Goal: Register for event/course

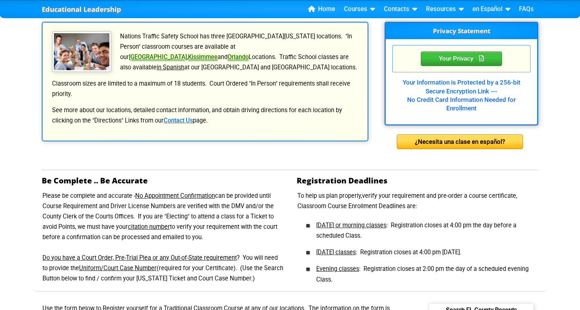
scroll to position [185, 0]
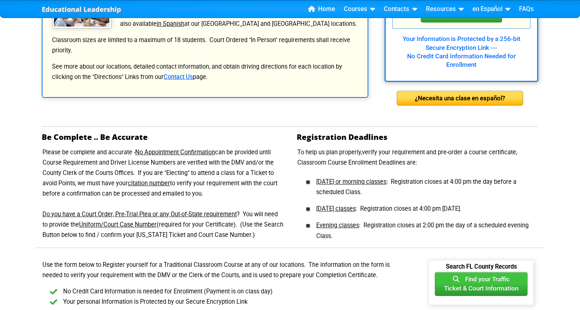
click at [126, 227] on u "Uniform/Court Case Number" at bounding box center [118, 224] width 78 height 7
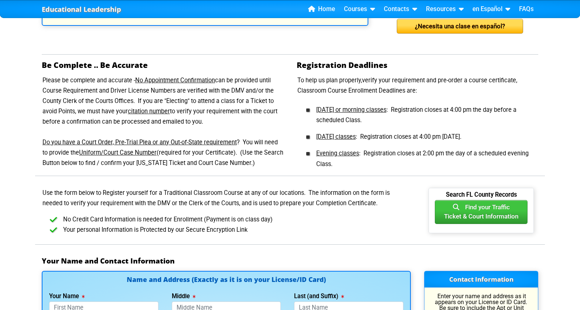
scroll to position [259, 0]
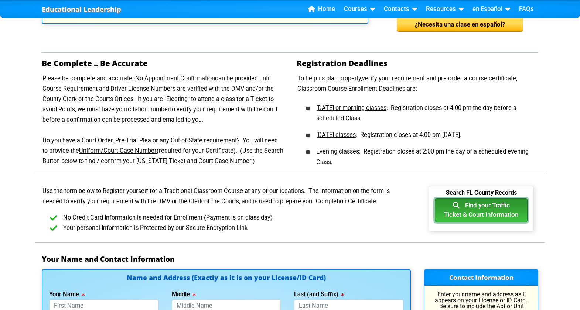
click at [486, 206] on button "Find your Traffic Ticket & Court Information" at bounding box center [481, 210] width 93 height 24
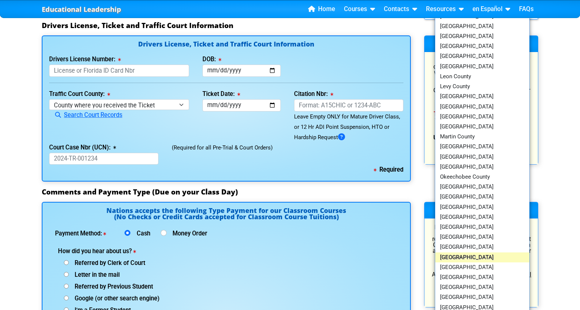
scroll to position [776, 0]
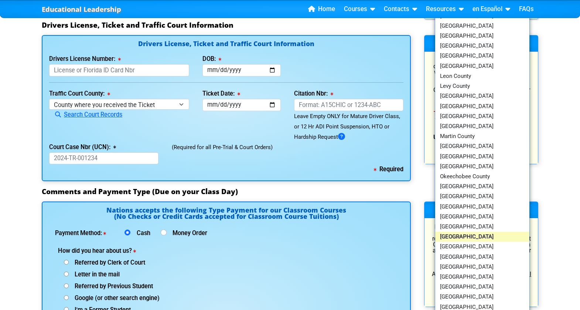
click at [462, 239] on link "[GEOGRAPHIC_DATA]" at bounding box center [482, 237] width 94 height 10
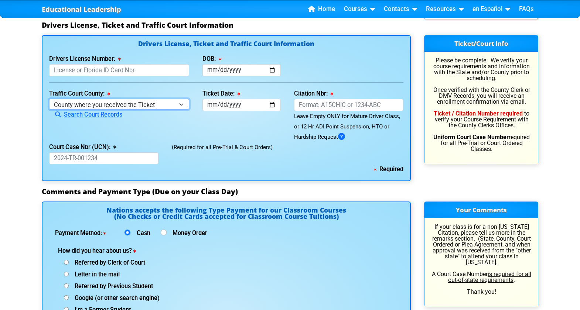
click at [140, 106] on select "County where you received the Ticket Out of State Out of State - [US_STATE] Out…" at bounding box center [119, 104] width 140 height 11
select select "{"countyName":"Polk","state":"[US_STATE]","uniqueId":"e7286f44-5574-4ff7-a3b5-a…"
click at [49, 99] on select "County where you received the Ticket Out of State Out of State - [US_STATE] Out…" at bounding box center [119, 104] width 140 height 11
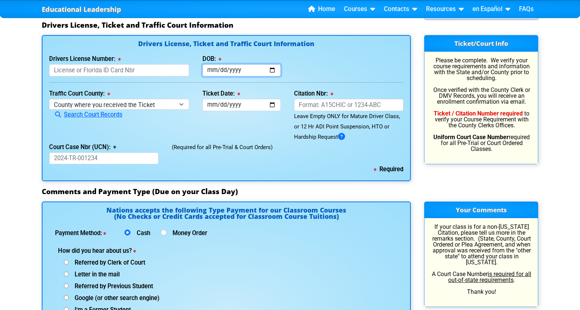
click at [228, 70] on input "DOB:" at bounding box center [241, 70] width 79 height 12
type input "[DATE]"
click at [243, 104] on input "Ticket Date:" at bounding box center [241, 105] width 79 height 12
click at [208, 106] on input "Ticket Date:" at bounding box center [241, 105] width 79 height 12
type input "[DATE]"
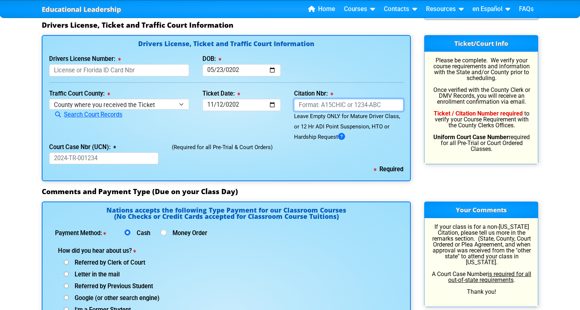
click at [313, 105] on input "Citation Nbr:" at bounding box center [348, 105] width 109 height 12
type input "AK7TO8E"
click at [88, 161] on input "Court Case Nbr (UCN):" at bounding box center [103, 159] width 109 height 12
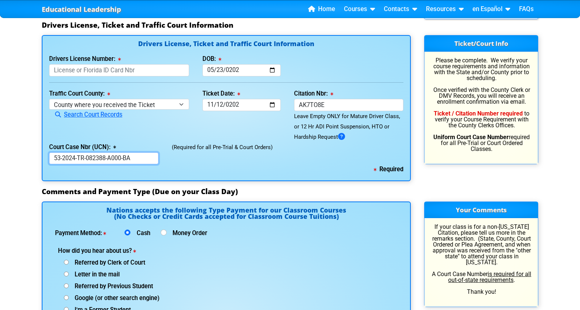
type input "53-2024-TR-082388-A000-BA"
click at [116, 74] on input "Drivers License Number:" at bounding box center [119, 70] width 140 height 12
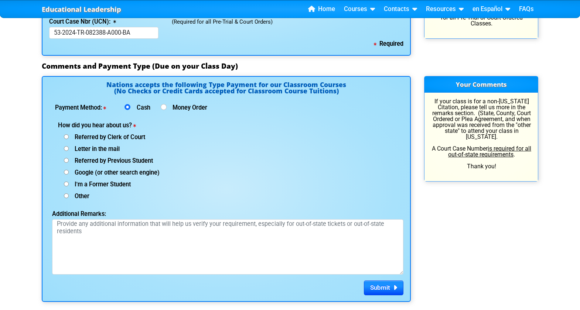
scroll to position [923, 0]
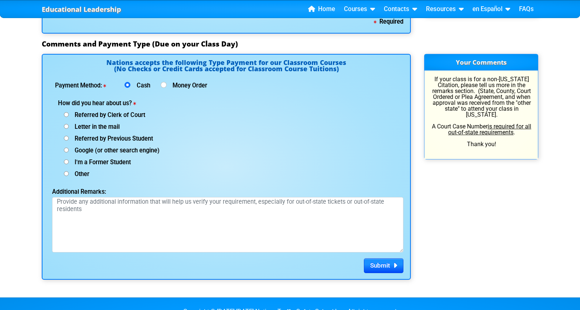
click at [66, 147] on div "Google (or other search engine)" at bounding box center [144, 150] width 173 height 12
click at [65, 149] on input "Google (or other search engine)" at bounding box center [66, 150] width 5 height 5
radio input "true"
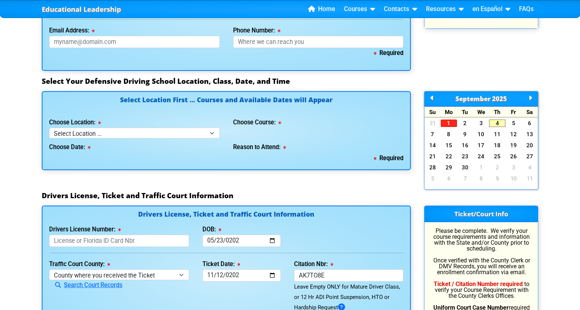
scroll to position [628, 0]
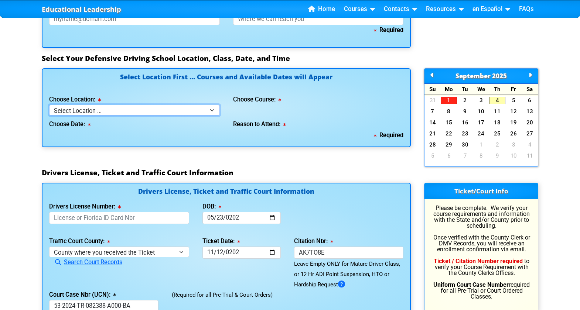
click at [216, 111] on select "Select Location ... Tampa Orlando Kissimmee [GEOGRAPHIC_DATA] - en español [GEO…" at bounding box center [134, 110] width 171 height 11
select select "2"
click at [49, 105] on select "Select Location ... Tampa Orlando Kissimmee [GEOGRAPHIC_DATA] - en español [GEO…" at bounding box center [134, 110] width 171 height 11
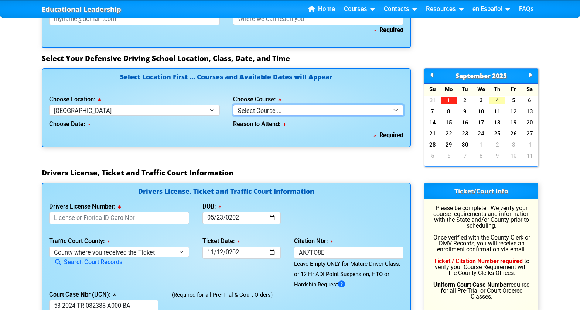
click at [277, 110] on select "Select Course ... 4 Hour BDI Class (Basic Course & TCAC) 4 Hour Under 25 Class …" at bounding box center [318, 110] width 171 height 11
select select "6"
click at [233, 105] on select "Select Course ... 4 Hour BDI Class (Basic Course & TCAC) 4 Hour Under 25 Class …" at bounding box center [318, 110] width 171 height 11
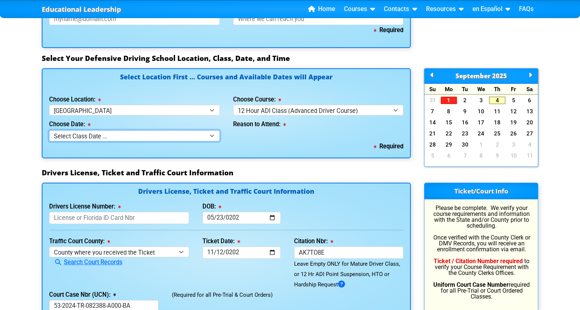
click at [122, 132] on select "Select Class Date ... [DATE] -- ([DATE] from 8:30am-8:30pm) [DATE] -- ([DATE] f…" at bounding box center [134, 135] width 171 height 11
select select "[DATE], 7"
click at [49, 130] on select "Select Class Date ... [DATE] -- ([DATE] from 8:30am-8:30pm) [DATE] -- ([DATE] f…" at bounding box center [134, 135] width 171 height 11
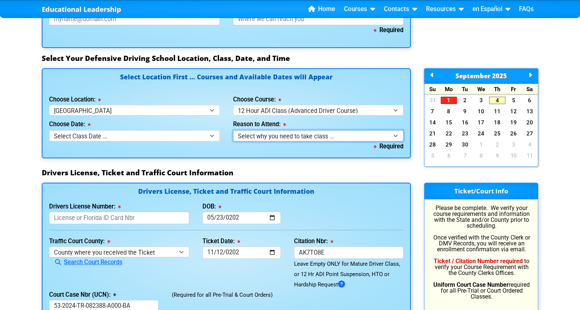
click at [275, 134] on select "Select why you need to take class ... Court Ordered by a Judge - 12 Hour Advanc…" at bounding box center [318, 135] width 171 height 11
select select "12 Hour ADI - Court Ordered"
click at [233, 130] on select "Select why you need to take class ... Court Ordered by a Judge - 12 Hour Advanc…" at bounding box center [318, 135] width 171 height 11
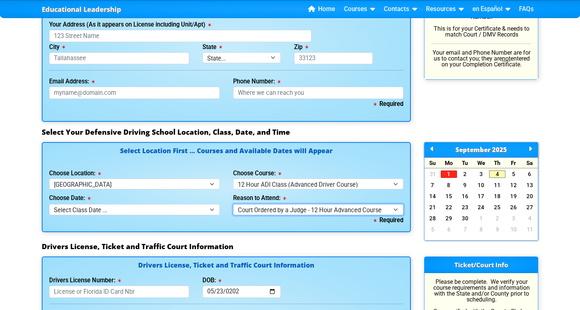
scroll to position [406, 0]
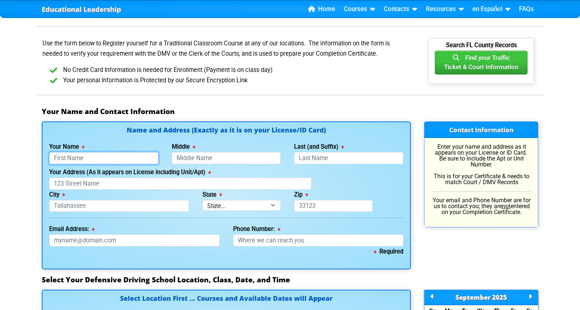
click at [134, 159] on input "Your Name" at bounding box center [103, 158] width 109 height 12
type input "[PERSON_NAME]"
type input "H"
type input "[PERSON_NAME]"
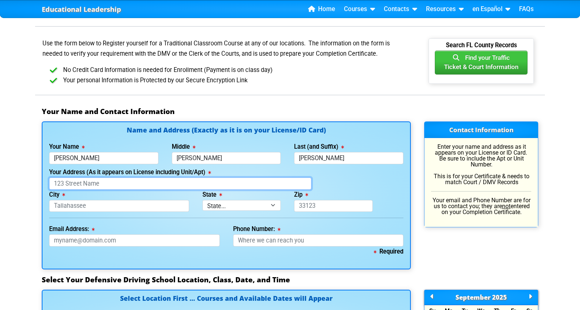
click at [90, 182] on input "Your Address (As it appears on License including Unit/Apt)" at bounding box center [180, 184] width 262 height 12
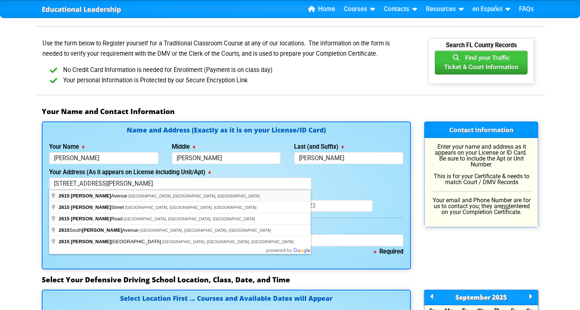
type input "[STREET_ADDRESS][PERSON_NAME]"
type input "Lakeland"
select select "{"fullName":"[US_STATE]","abbreviation":"FL","uniqueId":"1d559909-6cf0-4a4d-848…"
type input "33803"
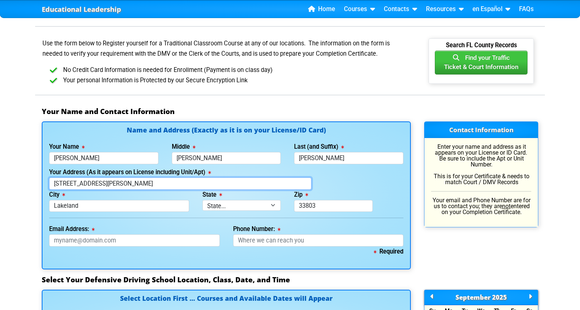
click at [112, 185] on input "[STREET_ADDRESS][PERSON_NAME]" at bounding box center [180, 184] width 262 height 12
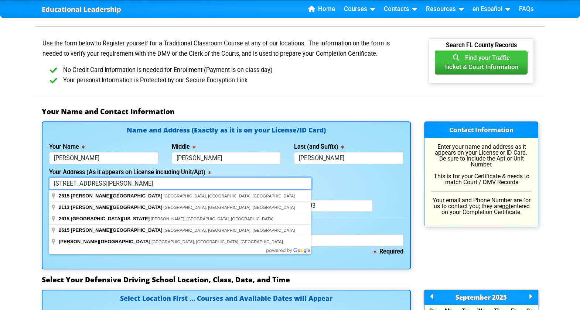
type input "[STREET_ADDRESS][PERSON_NAME]"
click at [361, 175] on div "Your Address (As it appears on License including Unit/Apt) [STREET_ADDRESS][PER…" at bounding box center [226, 178] width 368 height 23
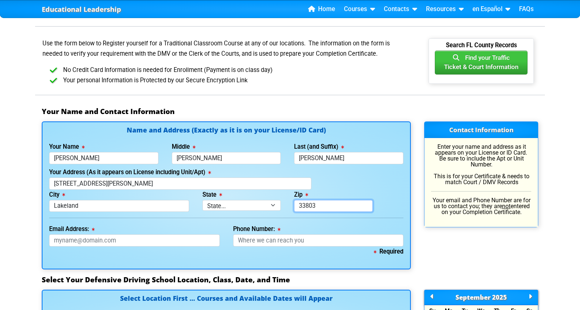
click at [341, 208] on input "33803" at bounding box center [333, 206] width 79 height 12
drag, startPoint x: 341, startPoint y: 208, endPoint x: 266, endPoint y: 207, distance: 74.2
click at [266, 207] on div "City [GEOGRAPHIC_DATA] State State... FL AK AL AR AZ CA CO CT DE GA HI IA ID IL…" at bounding box center [226, 201] width 368 height 23
type input "33840"
click at [296, 219] on div "Name and Address (Exactly as it is on your License/ID Card) Your Name [PERSON_N…" at bounding box center [226, 196] width 369 height 148
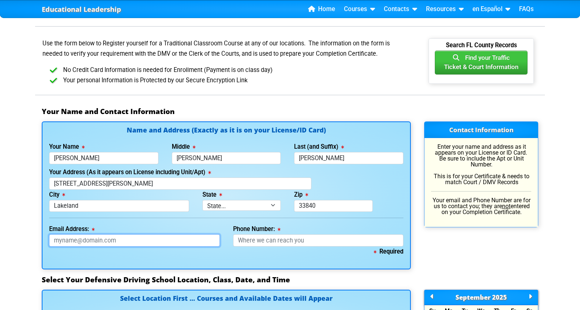
click at [108, 240] on input "Email Address:" at bounding box center [134, 241] width 171 height 12
type input "b"
type input "[EMAIL_ADDRESS][DOMAIN_NAME]"
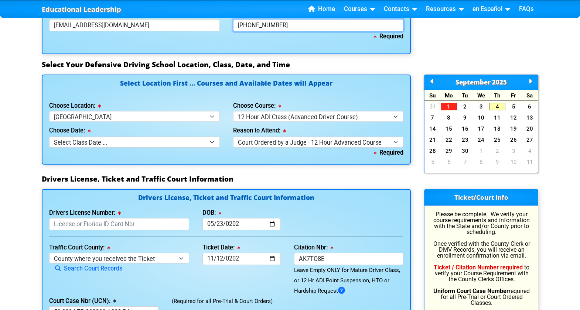
scroll to position [628, 0]
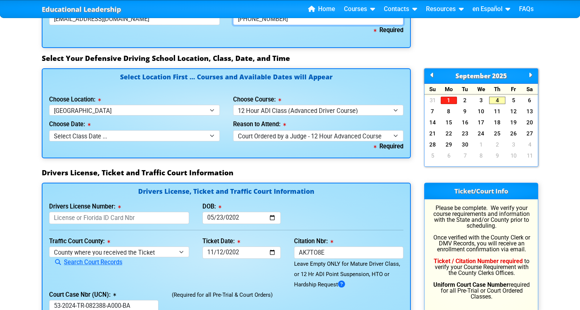
type input "[PHONE_NUMBER]"
click at [80, 220] on input "Drivers License Number:" at bounding box center [119, 218] width 140 height 12
type input "H425076031830"
click at [327, 212] on div "Drivers License Number: [DRIVERS_LICENSE_NUMBER] DOB: [DATE]" at bounding box center [226, 213] width 368 height 23
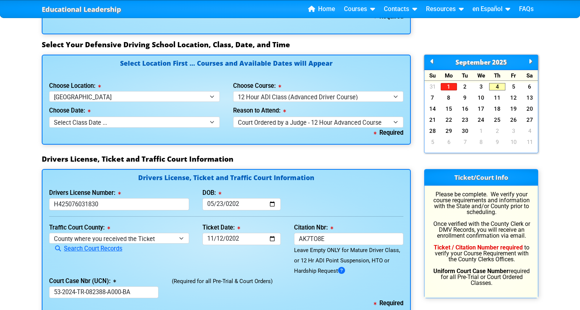
scroll to position [591, 0]
